Goal: Task Accomplishment & Management: Use online tool/utility

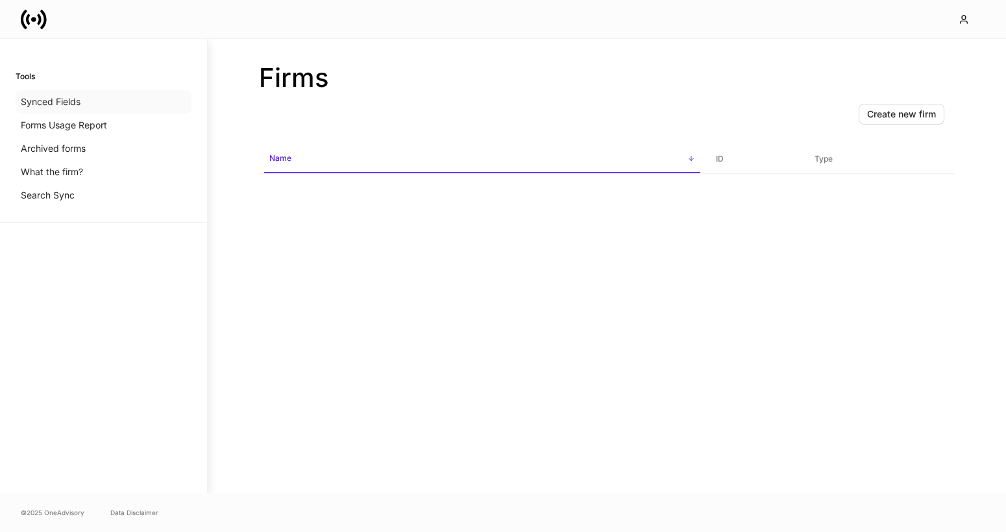
click at [56, 101] on p "Synced Fields" at bounding box center [51, 101] width 60 height 13
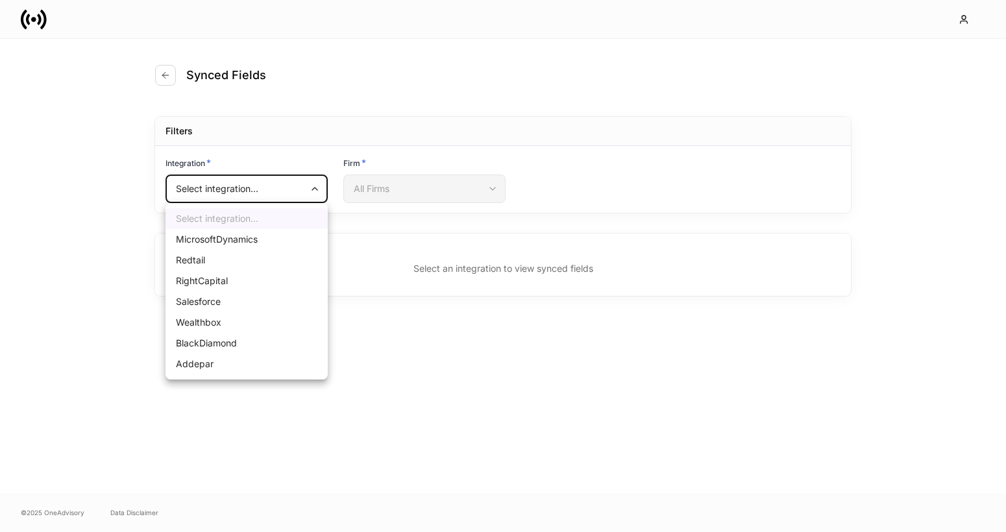
click at [262, 188] on body "Synced Fields Filters Integration * Select integration... ​ Firm * All Firms ​ …" at bounding box center [503, 266] width 1006 height 532
click at [223, 301] on li "Salesforce" at bounding box center [246, 301] width 162 height 21
type input "*"
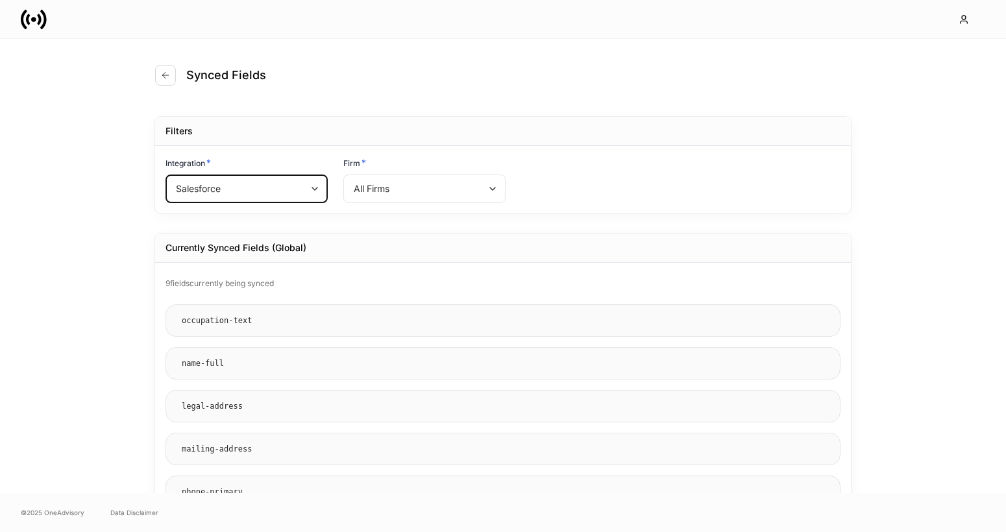
click at [372, 189] on body "Synced Fields Filters Integration * Salesforce * ​ Firm * All Firms ​ Currently…" at bounding box center [503, 266] width 1006 height 532
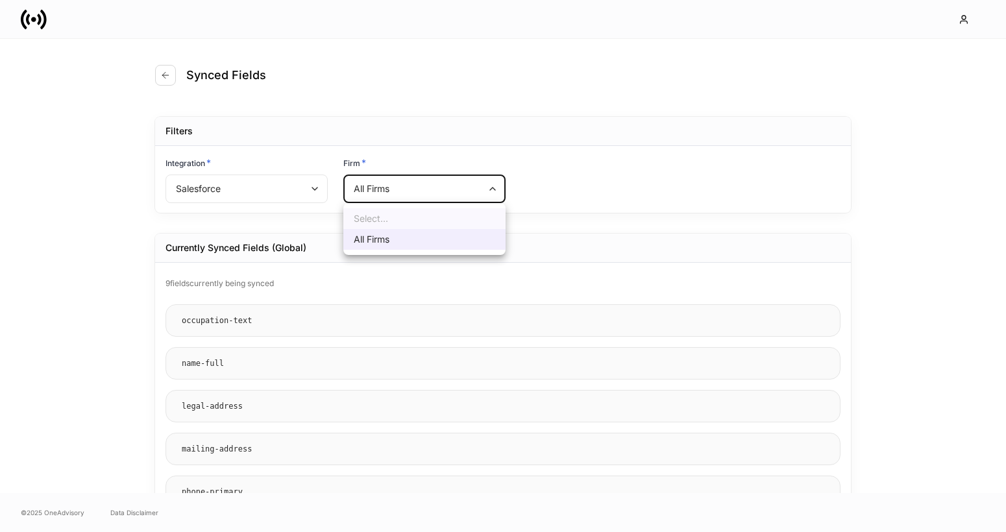
click at [293, 223] on div at bounding box center [503, 266] width 1006 height 532
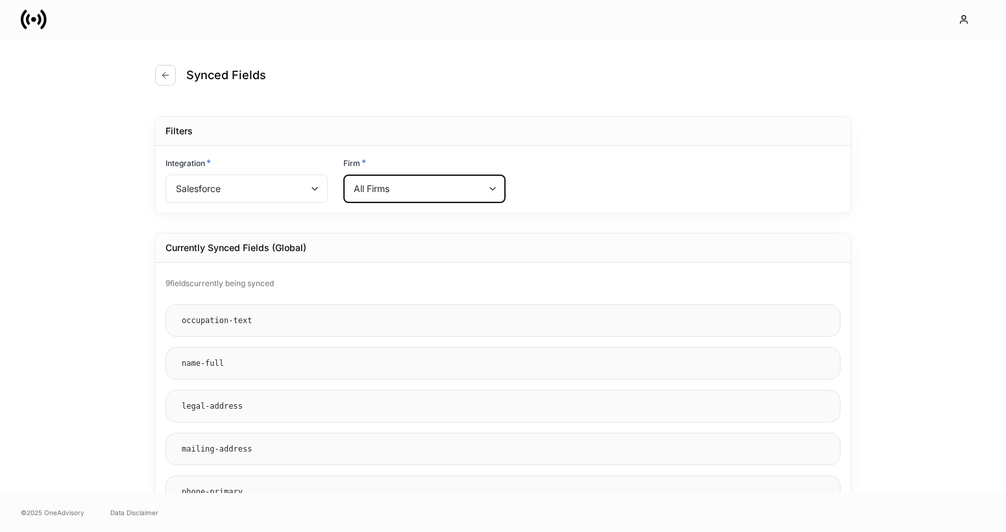
scroll to position [4, 0]
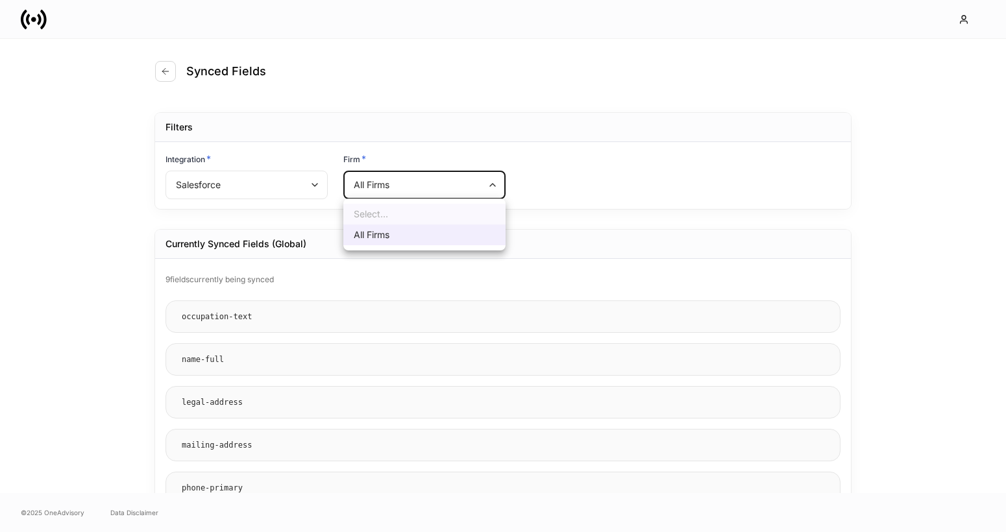
click at [442, 186] on body "Synced Fields Filters Integration * Salesforce * ​ Firm * All Firms ​ Currently…" at bounding box center [503, 266] width 1006 height 532
click at [442, 186] on div at bounding box center [503, 266] width 1006 height 532
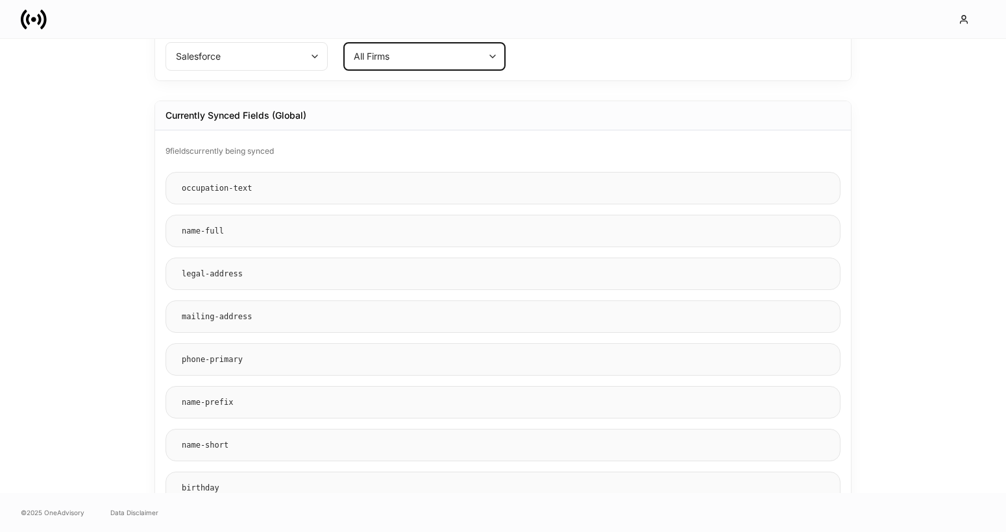
scroll to position [0, 0]
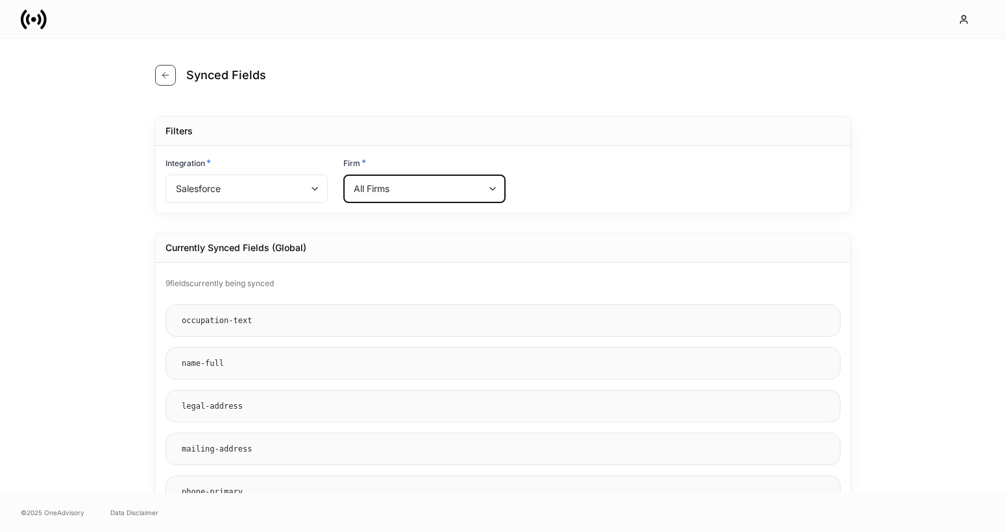
click at [168, 71] on icon "button" at bounding box center [165, 75] width 10 height 10
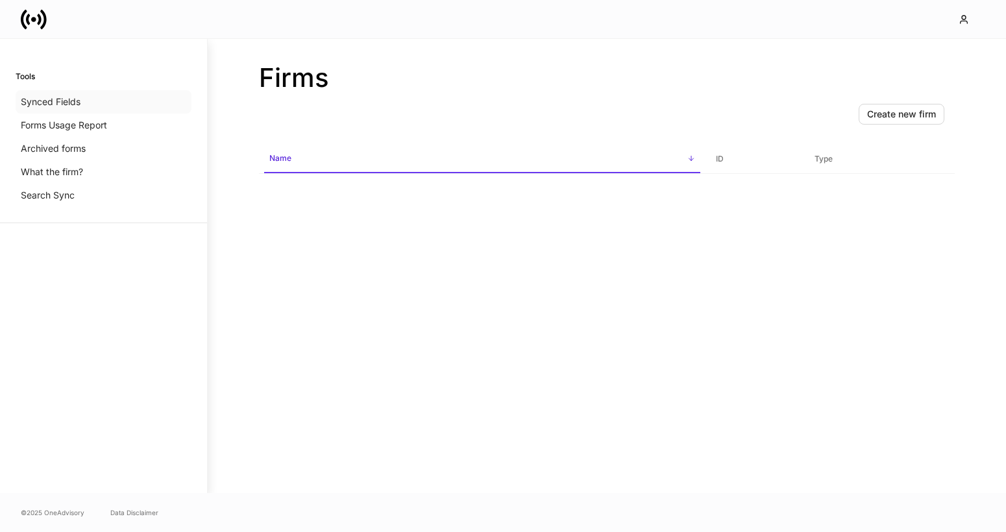
click at [63, 99] on p "Synced Fields" at bounding box center [51, 101] width 60 height 13
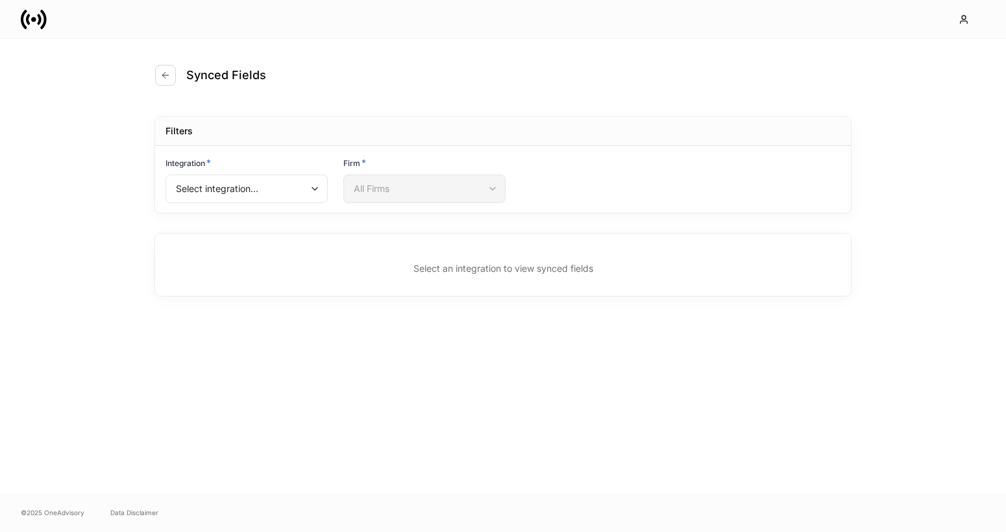
click at [280, 204] on div "Select integration... ​" at bounding box center [246, 190] width 162 height 30
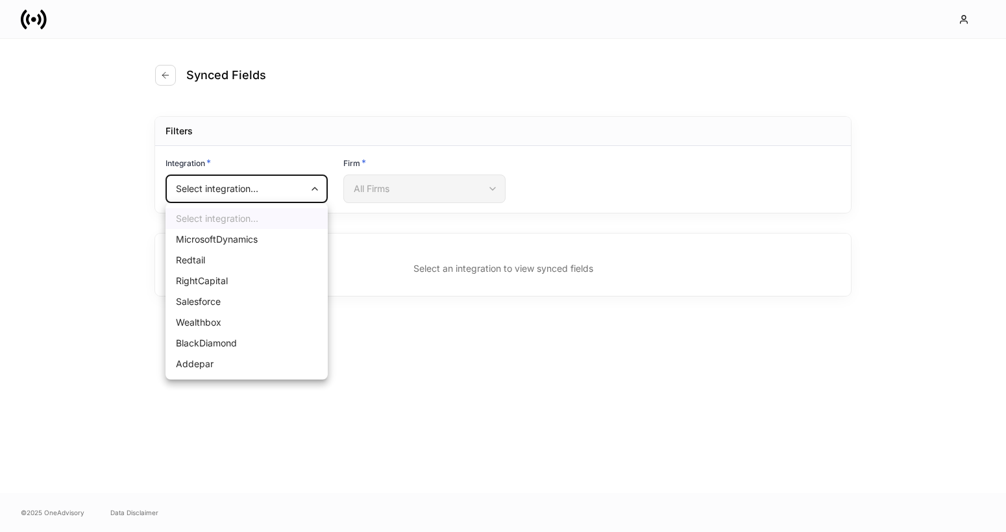
click at [277, 200] on body "Synced Fields Filters Integration * Select integration... ​ Firm * All Firms ​ …" at bounding box center [503, 266] width 1006 height 532
click at [226, 304] on li "Salesforce" at bounding box center [246, 301] width 162 height 21
type input "*"
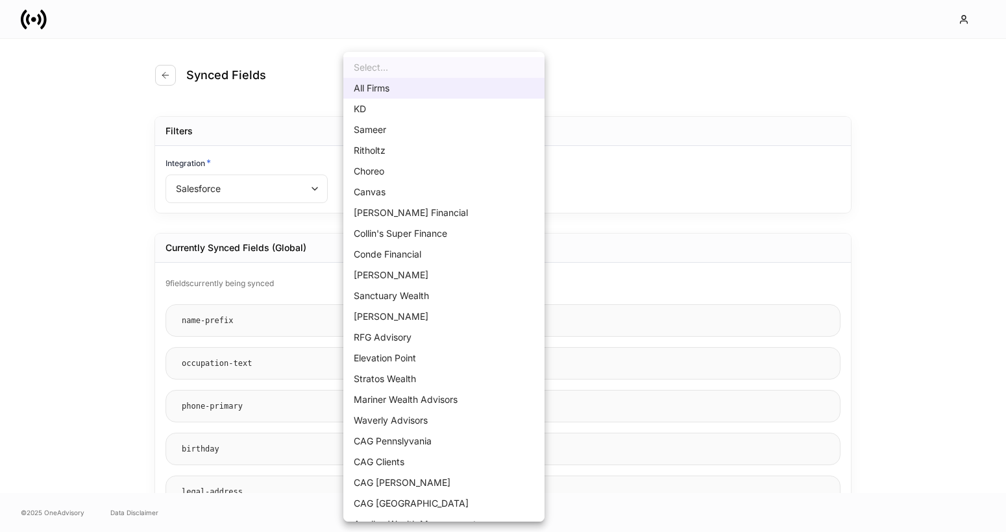
click at [386, 188] on body "Synced Fields Filters Integration * Salesforce * ​ Firm * All Firms ​ Currently…" at bounding box center [503, 266] width 1006 height 532
click at [416, 395] on li "Mariner Wealth Advisors" at bounding box center [443, 399] width 201 height 21
type input "******"
